Goal: Navigation & Orientation: Find specific page/section

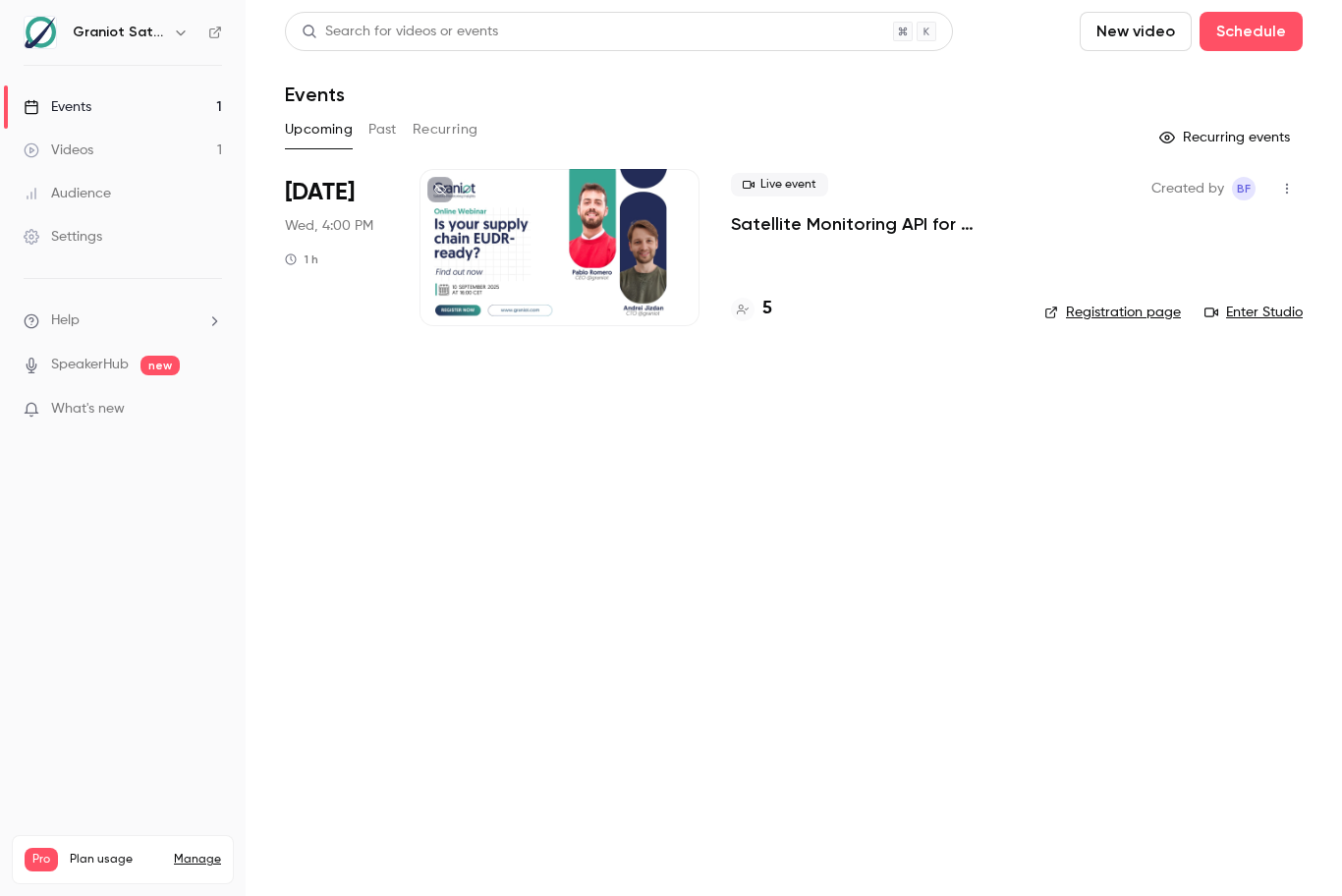
click at [1018, 410] on main "Search for videos or events New video Schedule Events Upcoming Past Recurring R…" at bounding box center [794, 448] width 1097 height 896
